Goal: Task Accomplishment & Management: Use online tool/utility

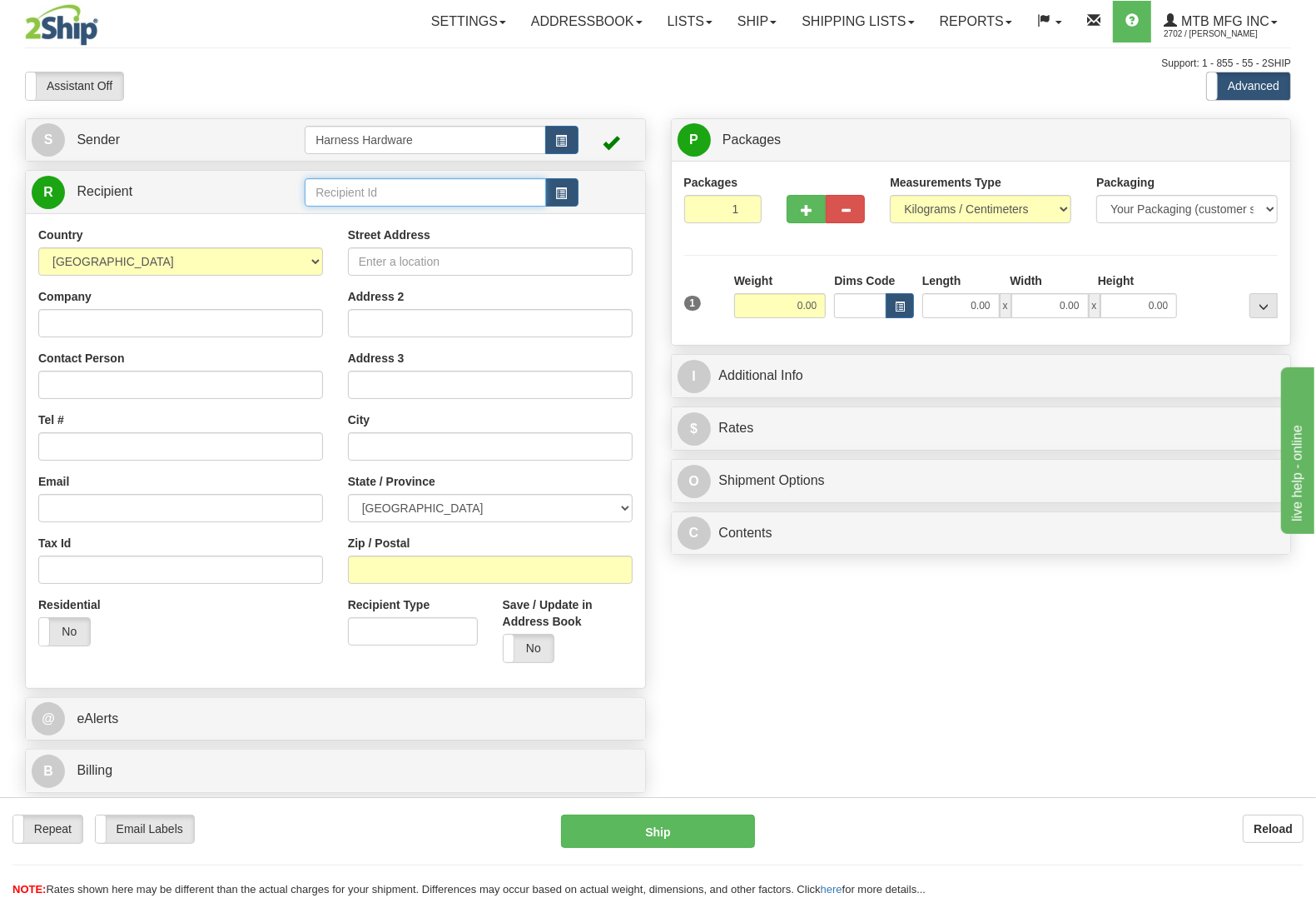
click at [425, 200] on input "text" at bounding box center [424, 192] width 240 height 29
type input "prop"
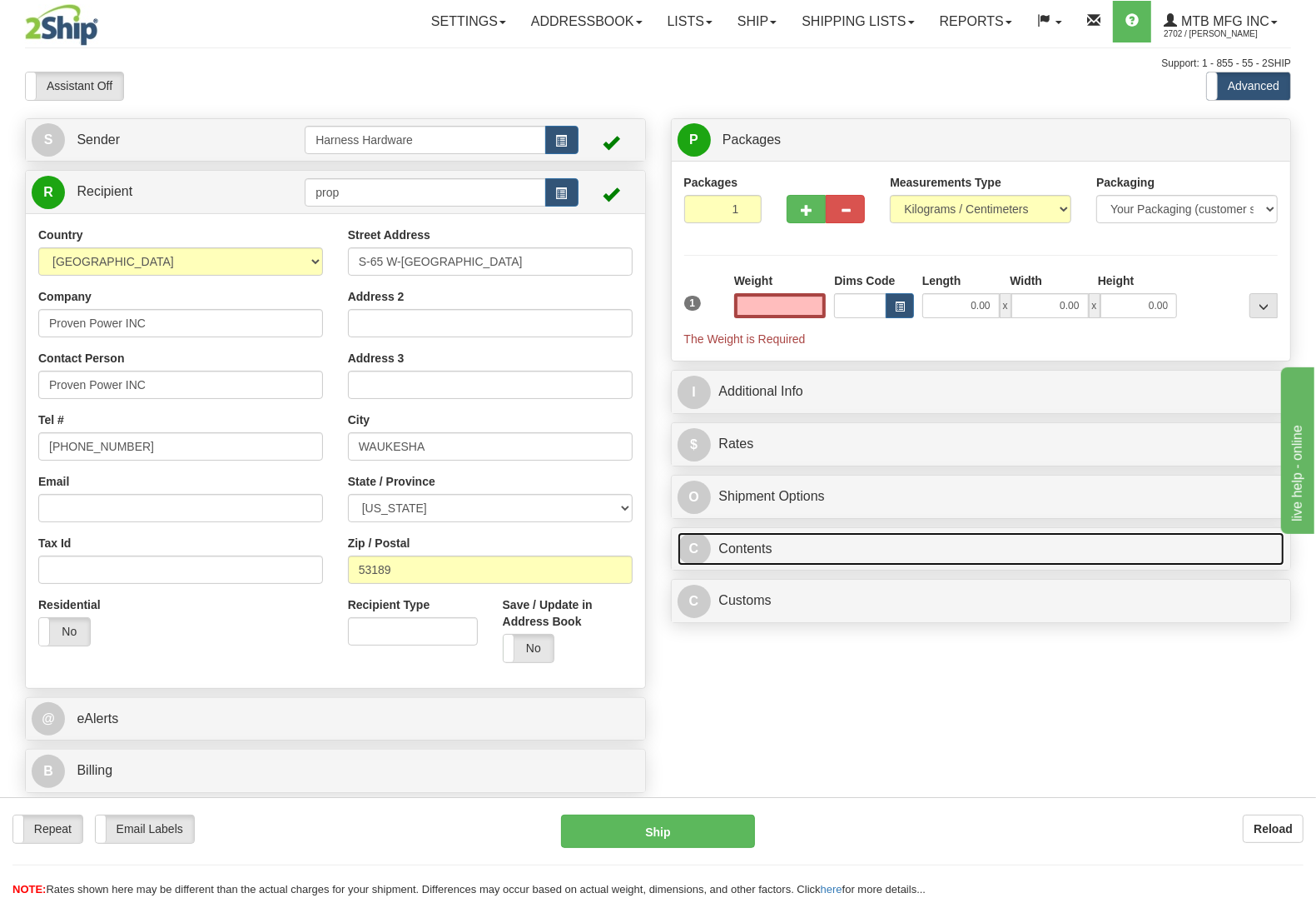
type input "0.00"
drag, startPoint x: 837, startPoint y: 552, endPoint x: 786, endPoint y: 606, distance: 74.3
click at [837, 553] on link "C Contents" at bounding box center [980, 548] width 607 height 34
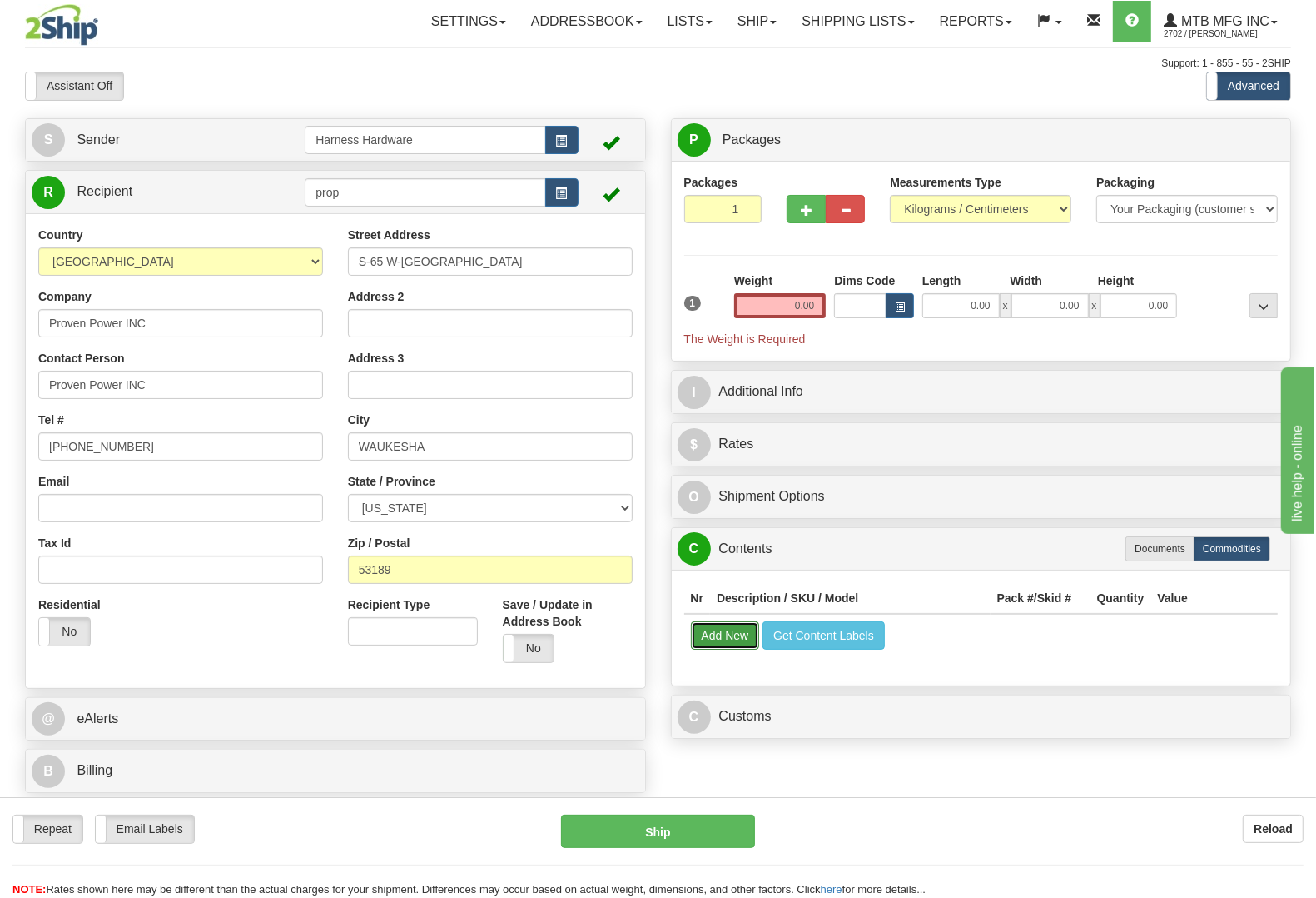
click at [724, 641] on button "Add New" at bounding box center [725, 635] width 69 height 29
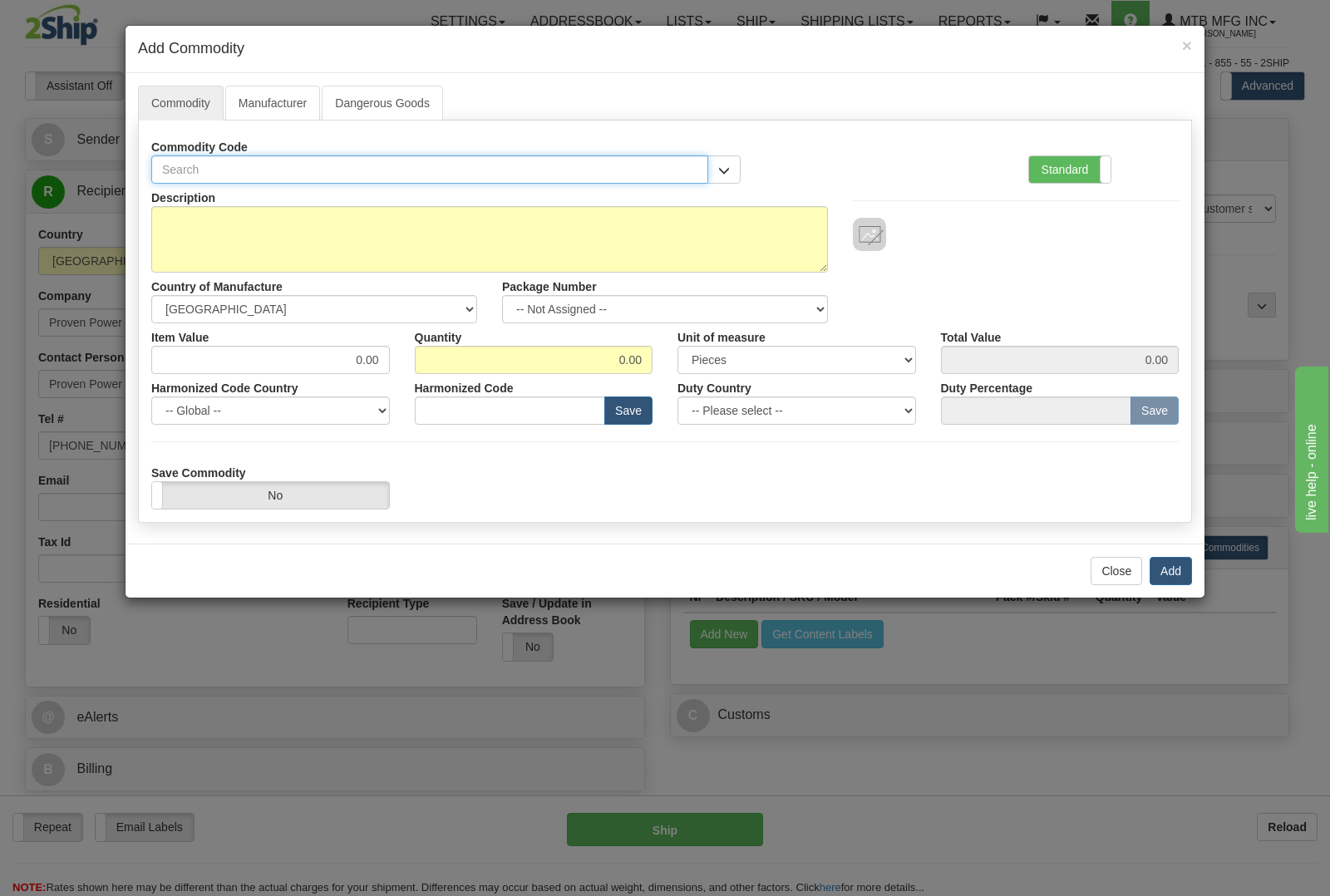
click at [609, 175] on input "text" at bounding box center [430, 169] width 557 height 28
type input "1679"
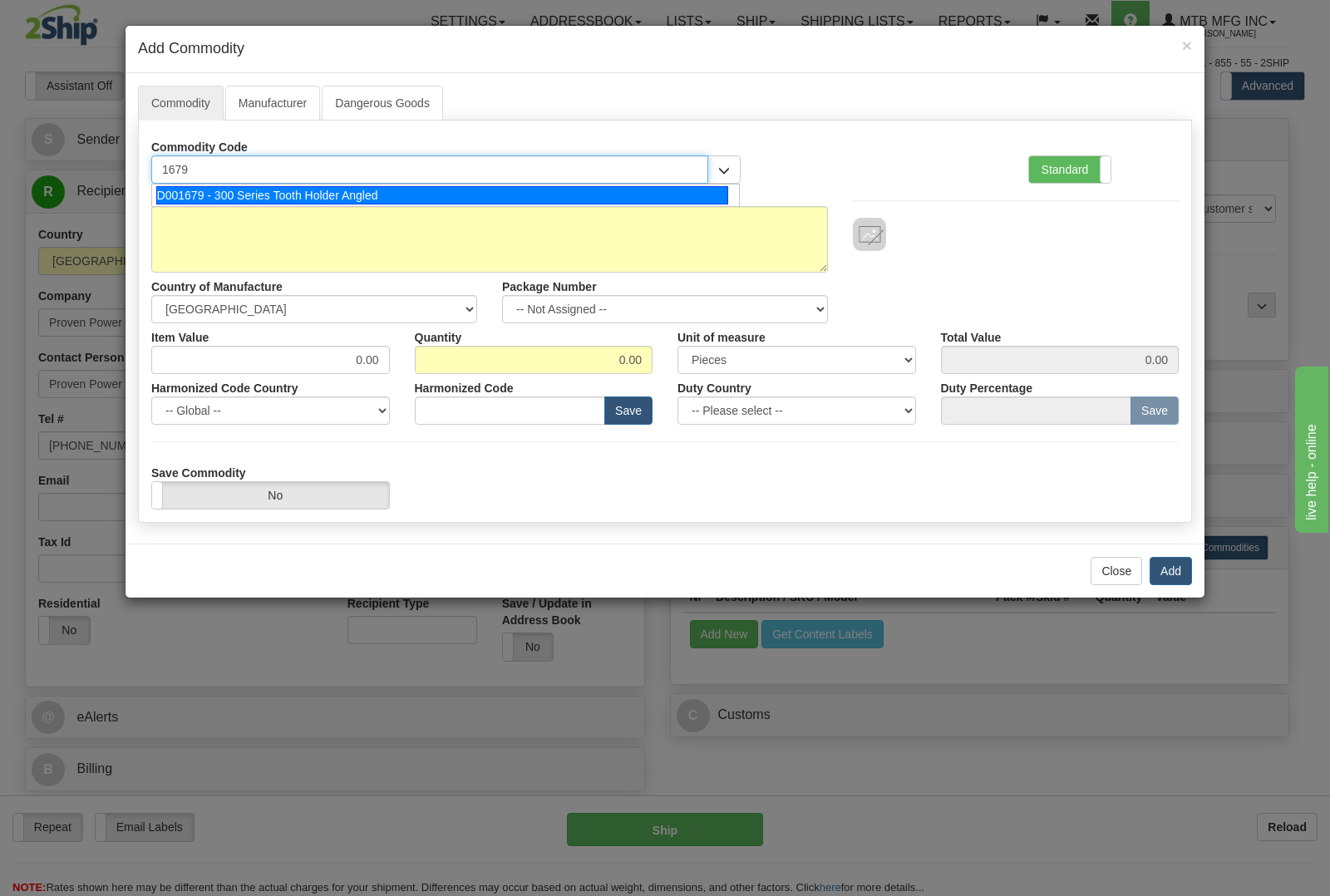
click at [605, 197] on div "D001679 - 300 Series Tooth Holder Angled" at bounding box center [442, 195] width 573 height 19
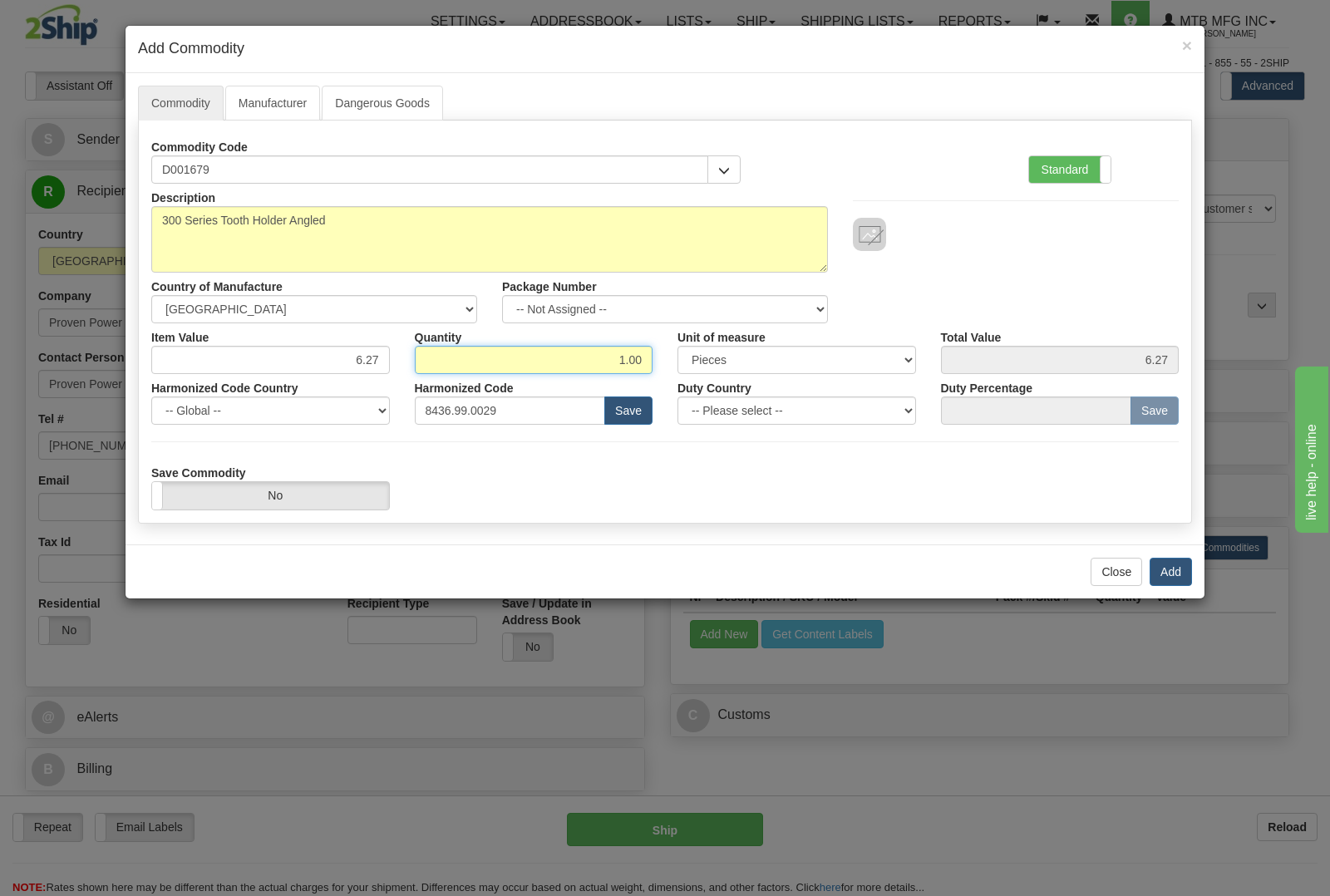
drag, startPoint x: 606, startPoint y: 358, endPoint x: 724, endPoint y: 376, distance: 119.4
click at [724, 376] on div "Description 300 Series Tooth Holder Angled Country of Manufacture -- Unknown --…" at bounding box center [665, 346] width 1027 height 325
type input "4"
type input "25.08"
click at [1182, 578] on button "Add" at bounding box center [1170, 571] width 42 height 28
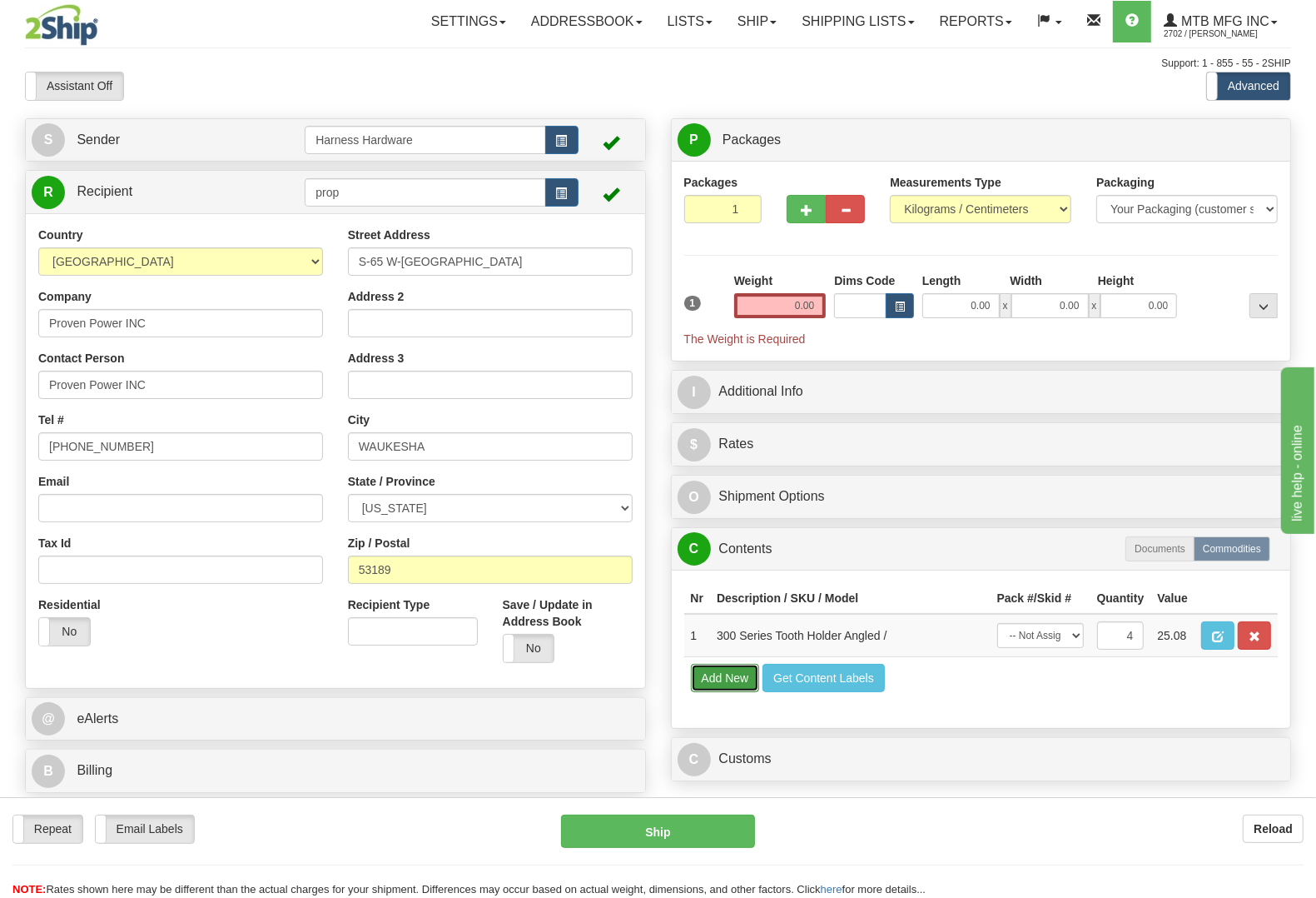
click at [713, 692] on button "Add New" at bounding box center [725, 677] width 69 height 29
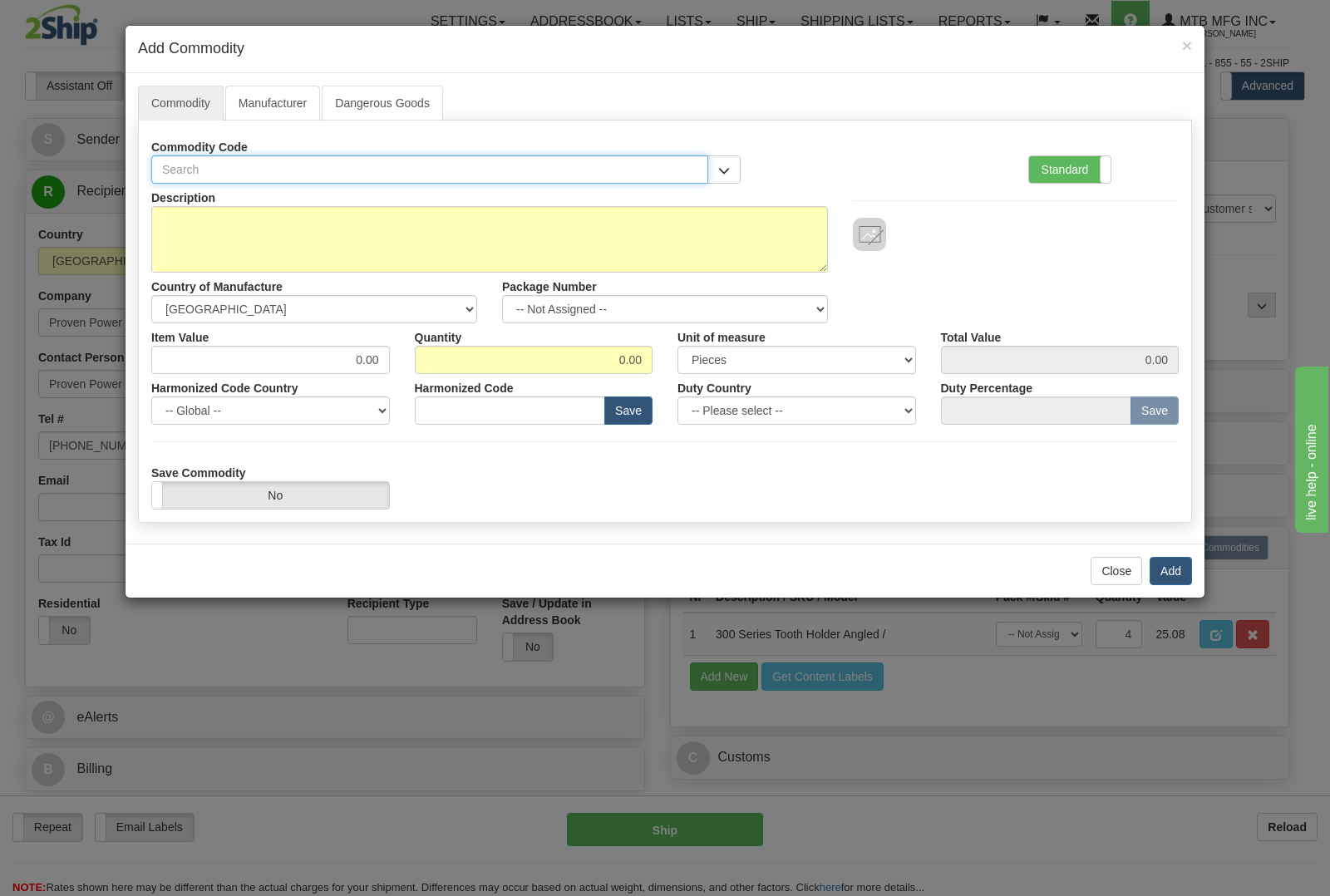
click at [320, 166] on input "text" at bounding box center [430, 169] width 557 height 28
type input "h3000"
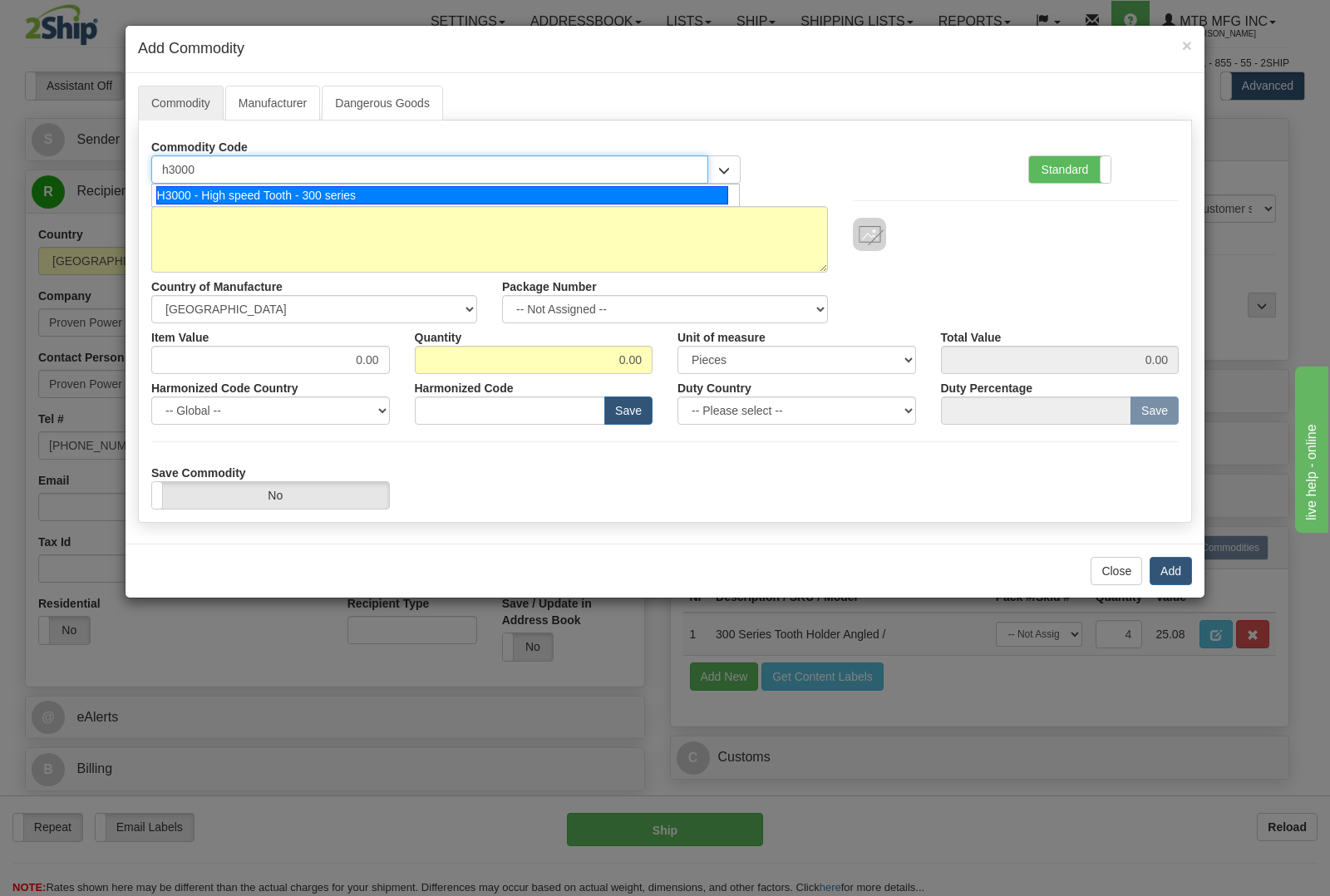
click at [338, 189] on div "H3000 - High speed Tooth - 300 series" at bounding box center [442, 195] width 573 height 19
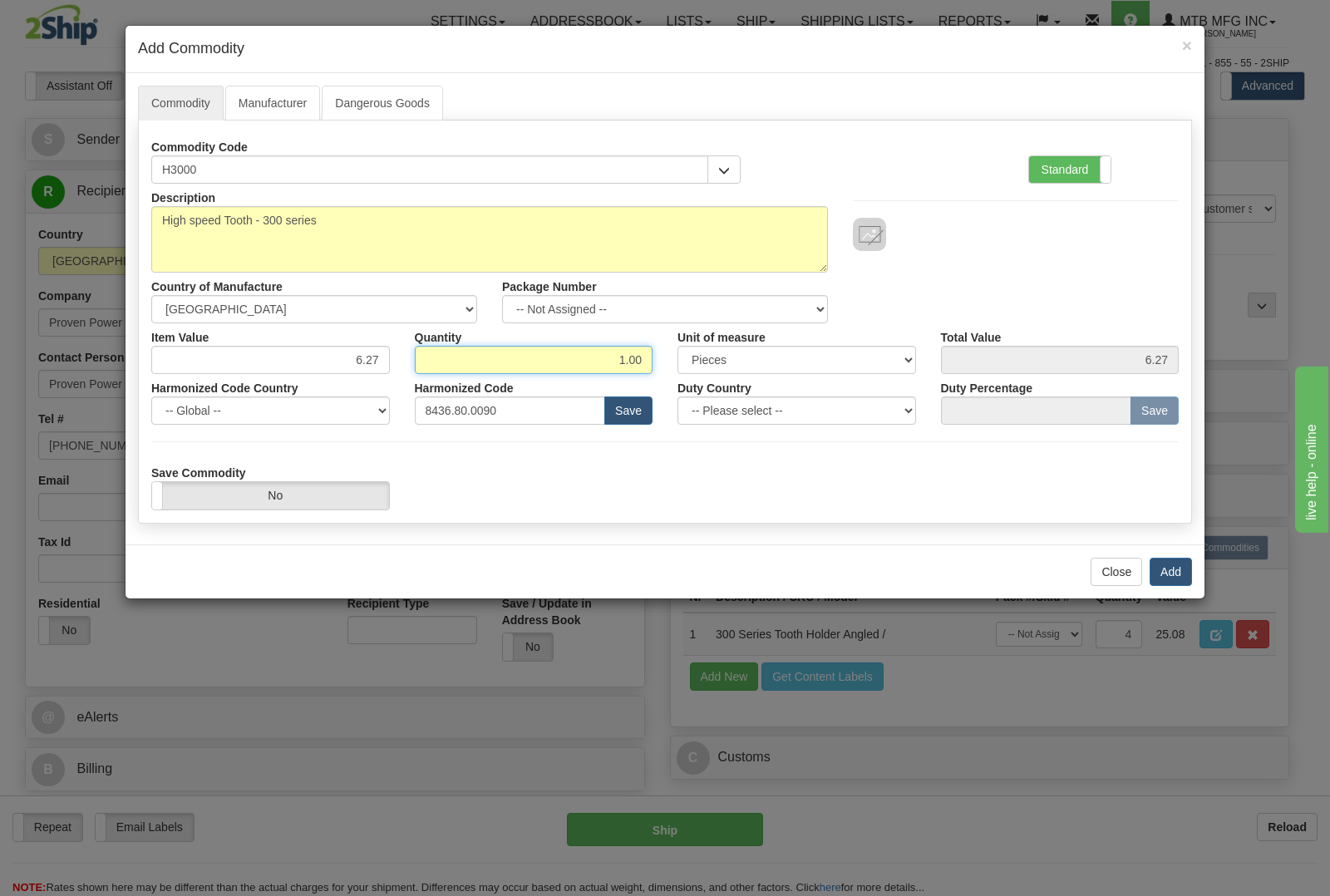
drag, startPoint x: 597, startPoint y: 359, endPoint x: 791, endPoint y: 378, distance: 194.9
click at [791, 378] on div "Description High speed Tooth - 300 series Country of Manufacture -- Unknown -- …" at bounding box center [665, 346] width 1027 height 325
type input "24"
type input "150.48"
click at [1164, 568] on button "Add" at bounding box center [1170, 571] width 42 height 28
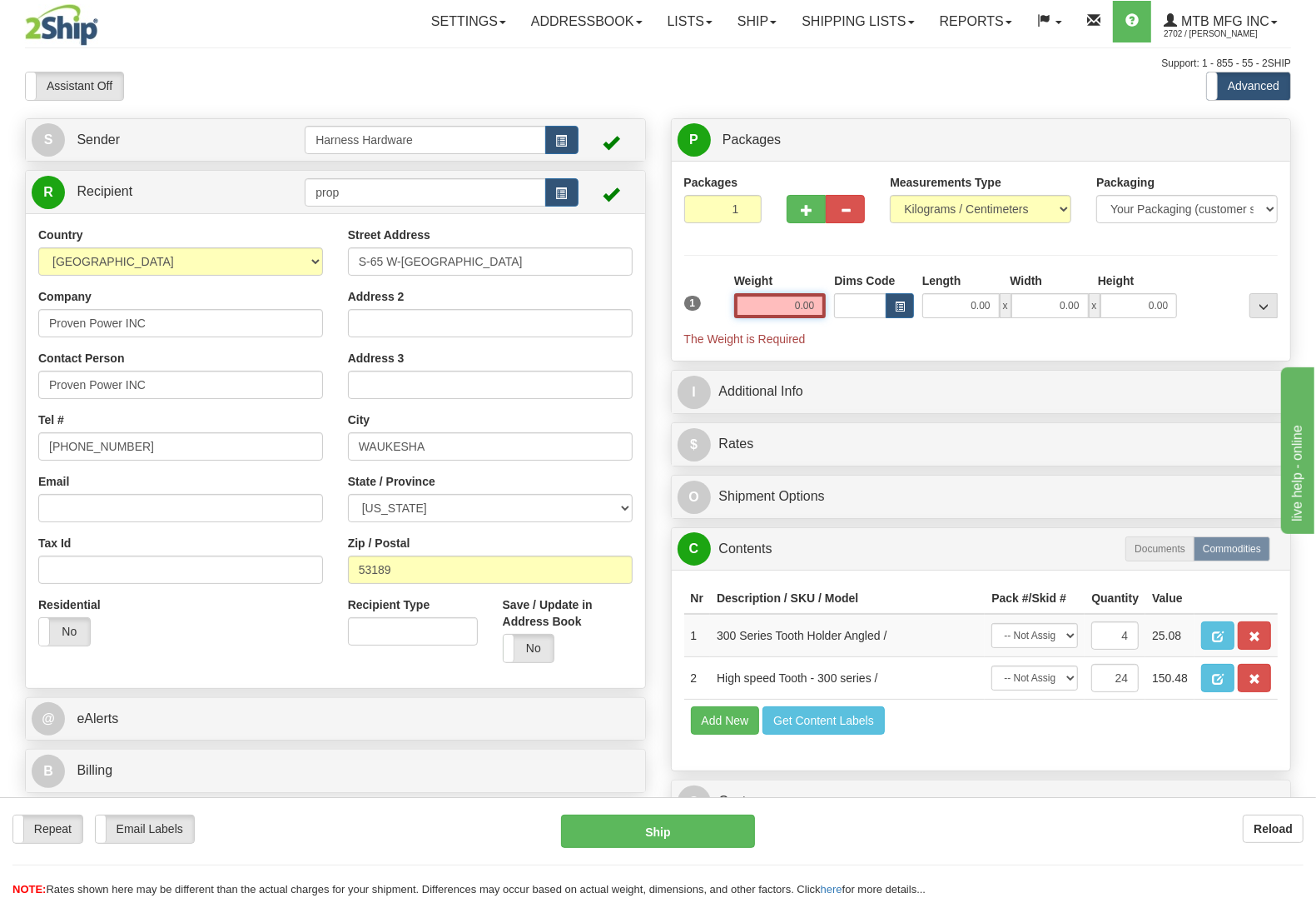
click at [779, 300] on input "0.00" at bounding box center [781, 305] width 93 height 25
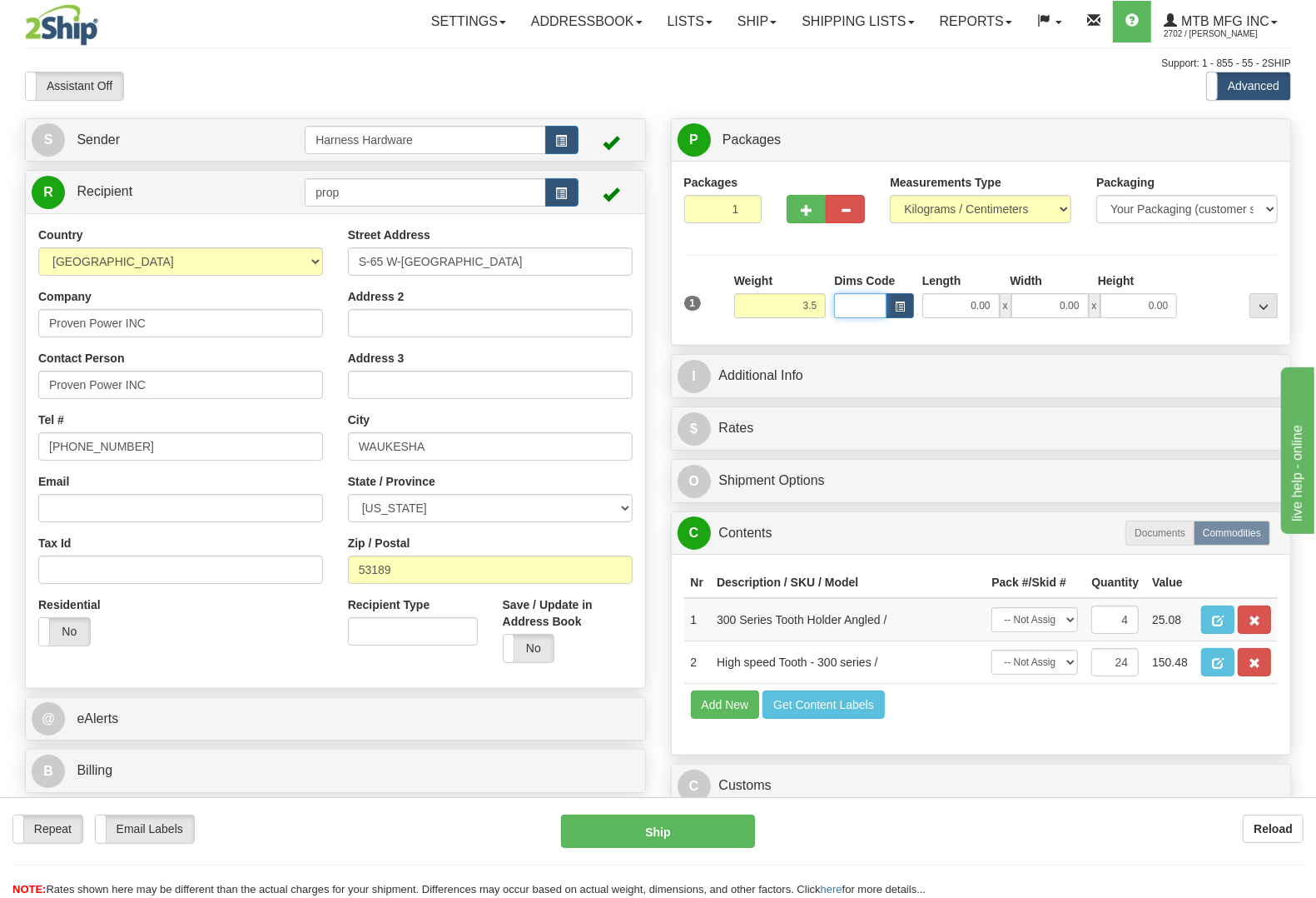
type input "3.50"
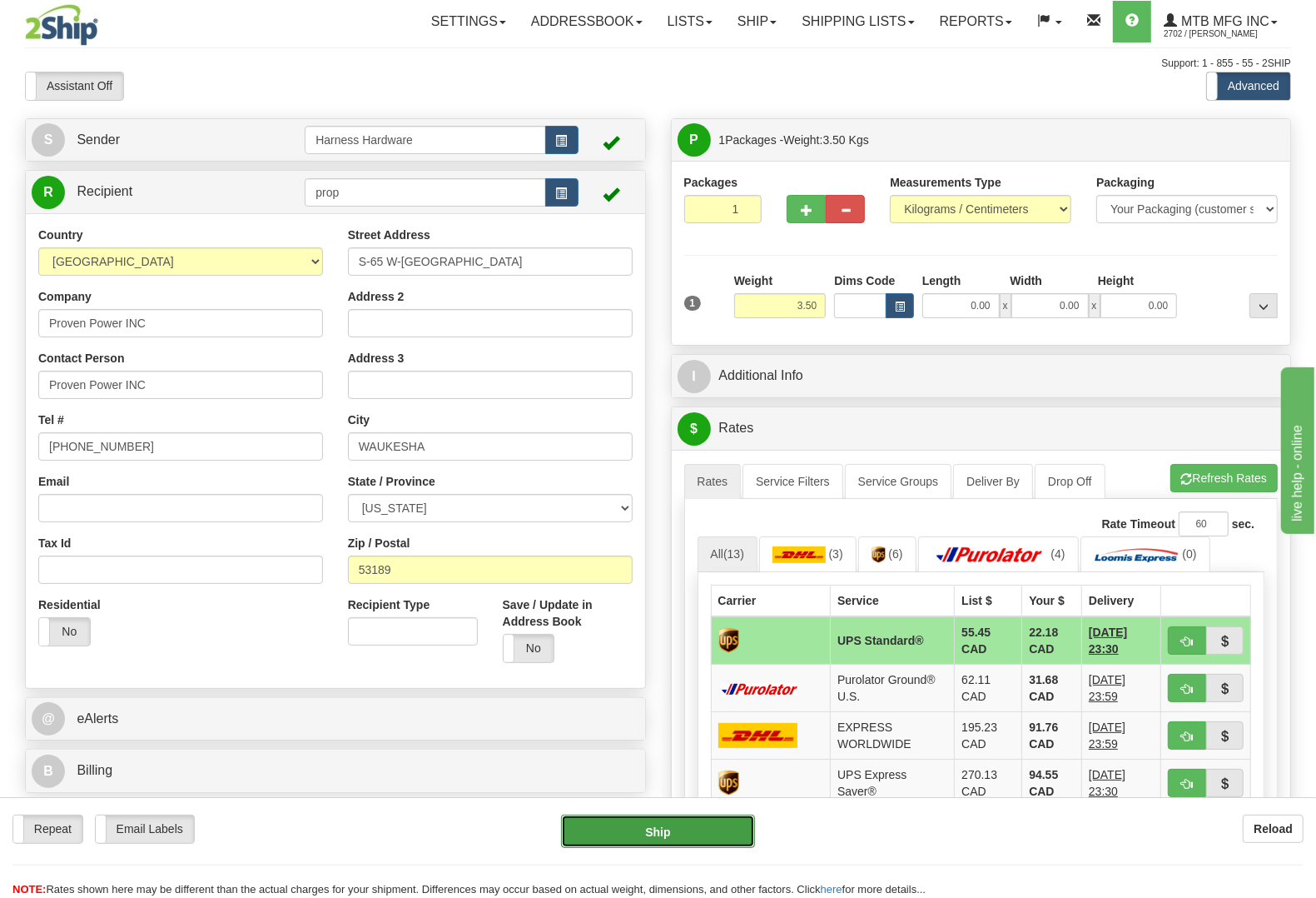
click at [681, 818] on button "Ship" at bounding box center [658, 831] width 194 height 33
type input "11"
